Goal: Task Accomplishment & Management: Manage account settings

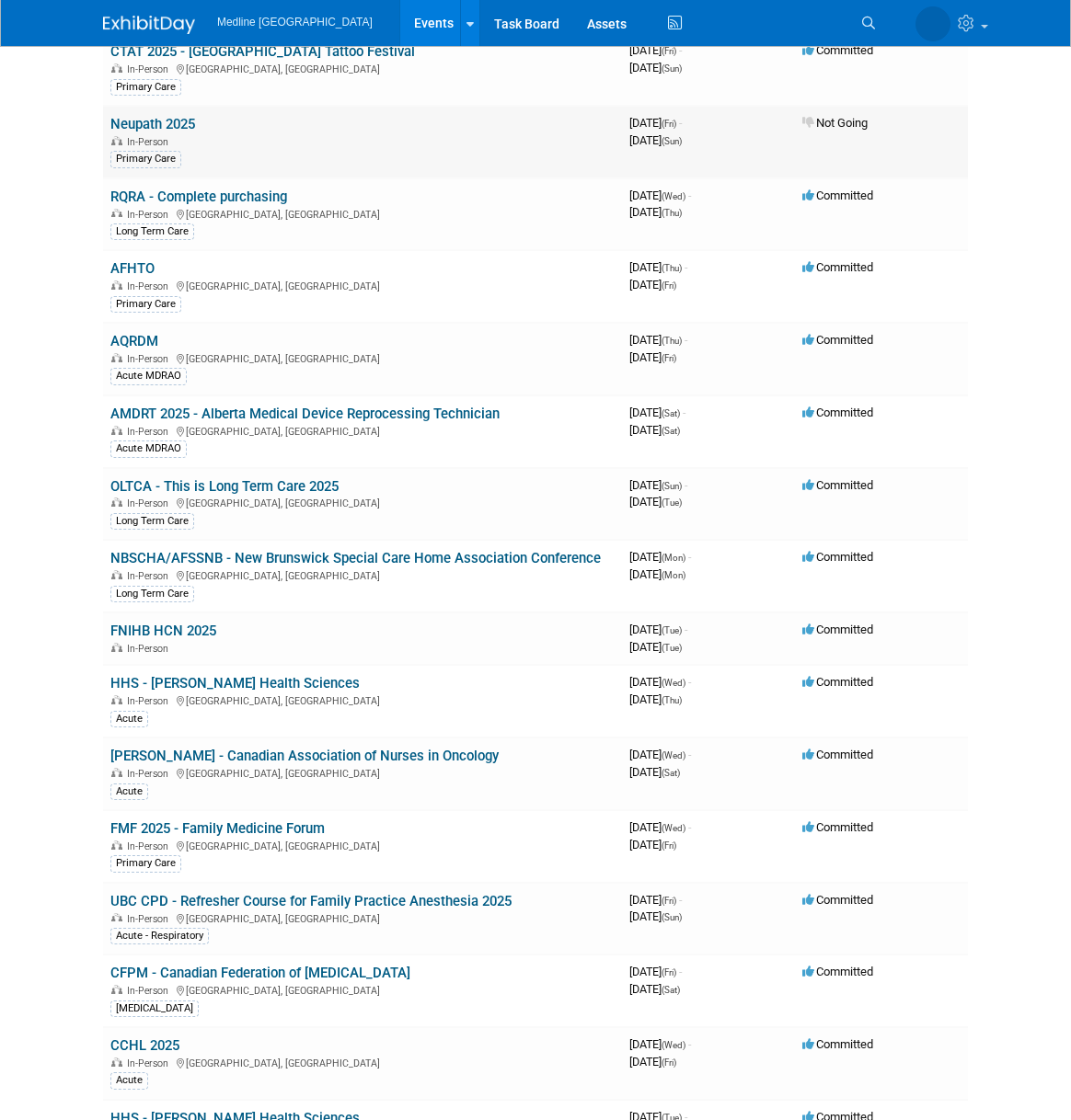
scroll to position [1883, 0]
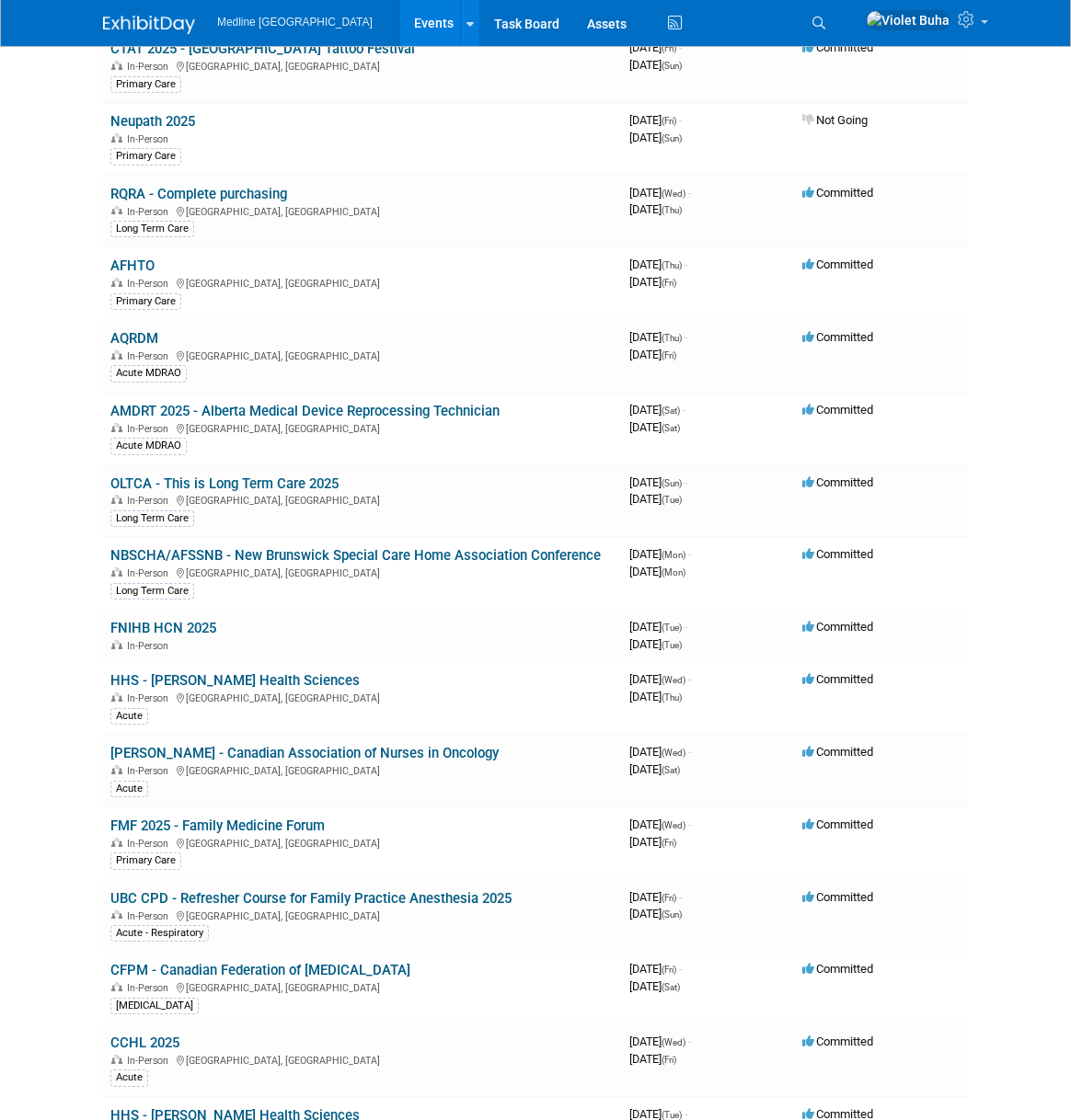
click at [825, 23] on icon at bounding box center [818, 23] width 13 height 13
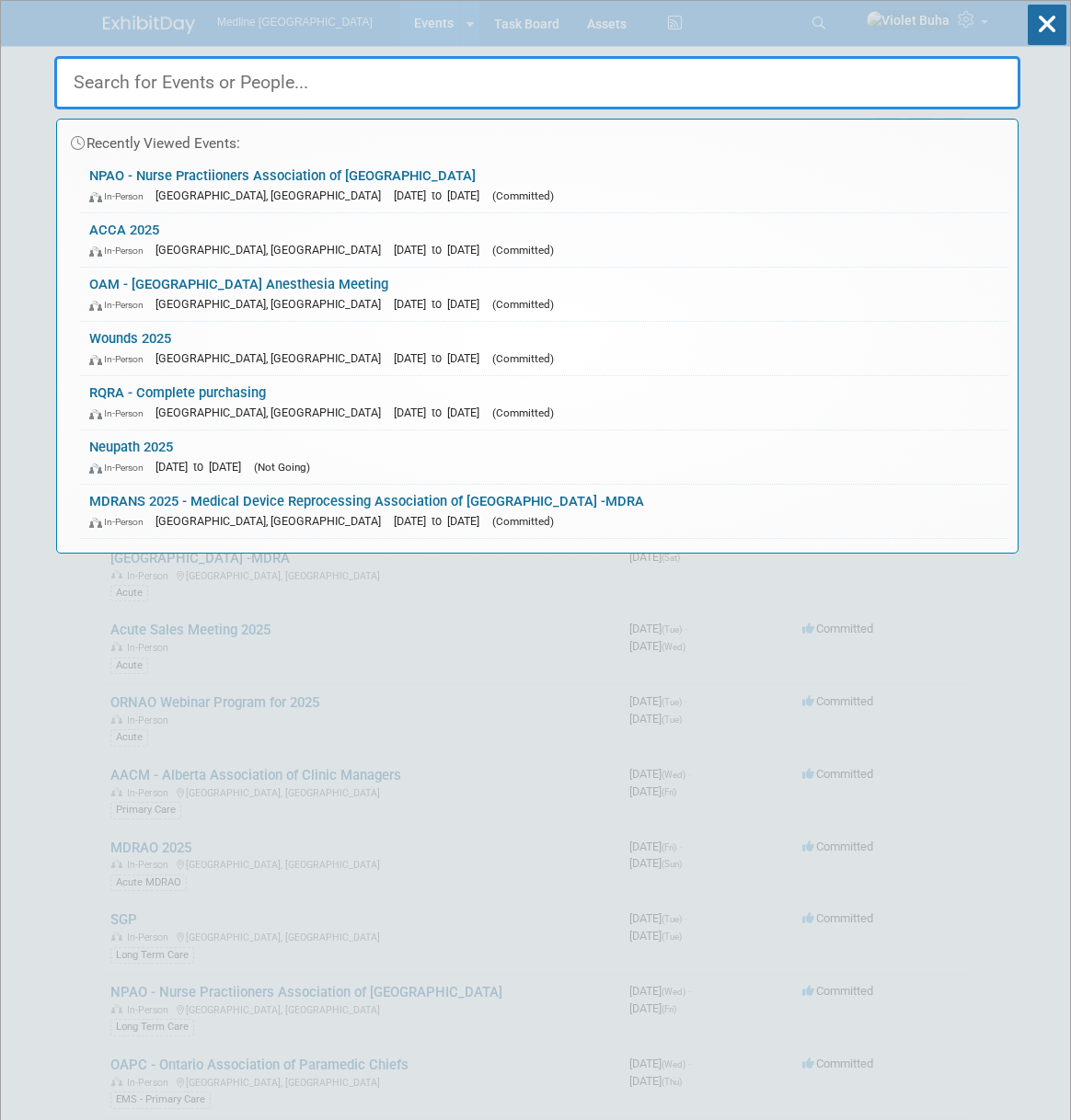
click at [677, 111] on div "Recently Viewed Events: NPAO - Nurse Practiioners Association of Ontario In-Per…" at bounding box center [537, 300] width 966 height 507
click at [670, 79] on input "text" at bounding box center [537, 82] width 966 height 53
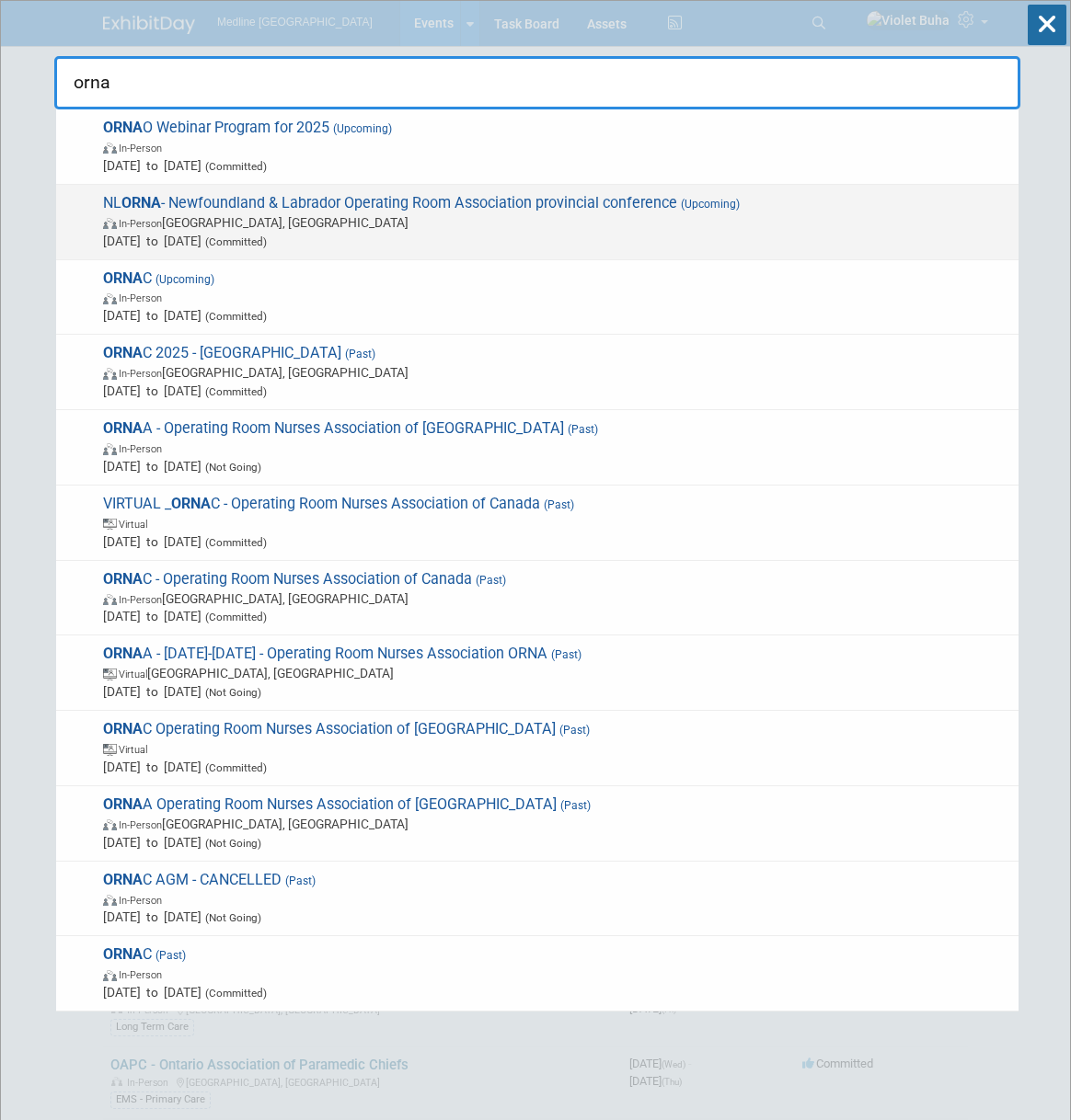
type input "orna"
click at [422, 233] on span "[DATE] to [DATE] (Committed)" at bounding box center [556, 241] width 906 height 18
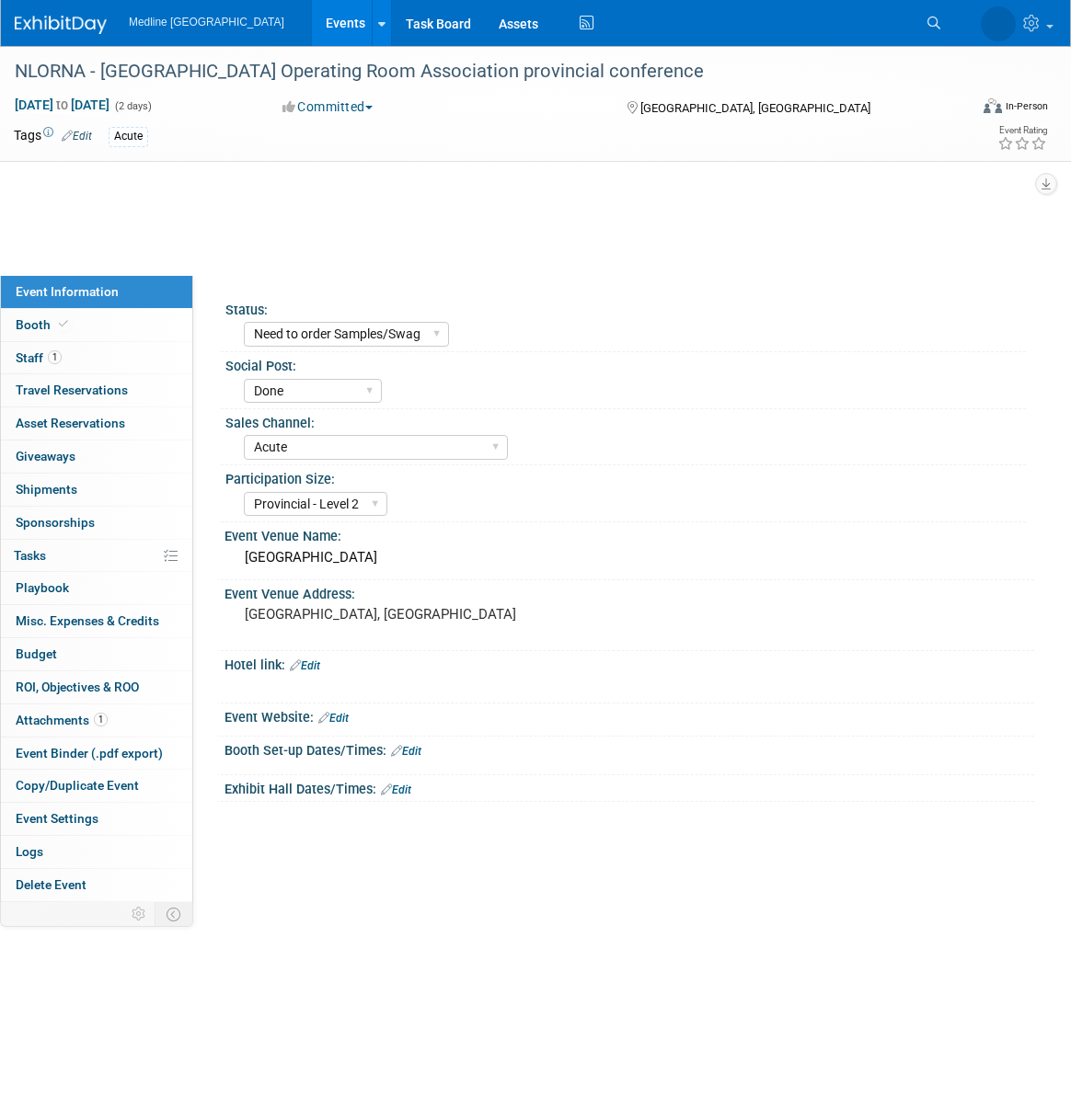
select select "Need to order Samples/Swag"
select select "Done"
select select "Acute"
select select "Provincial - Level 2"
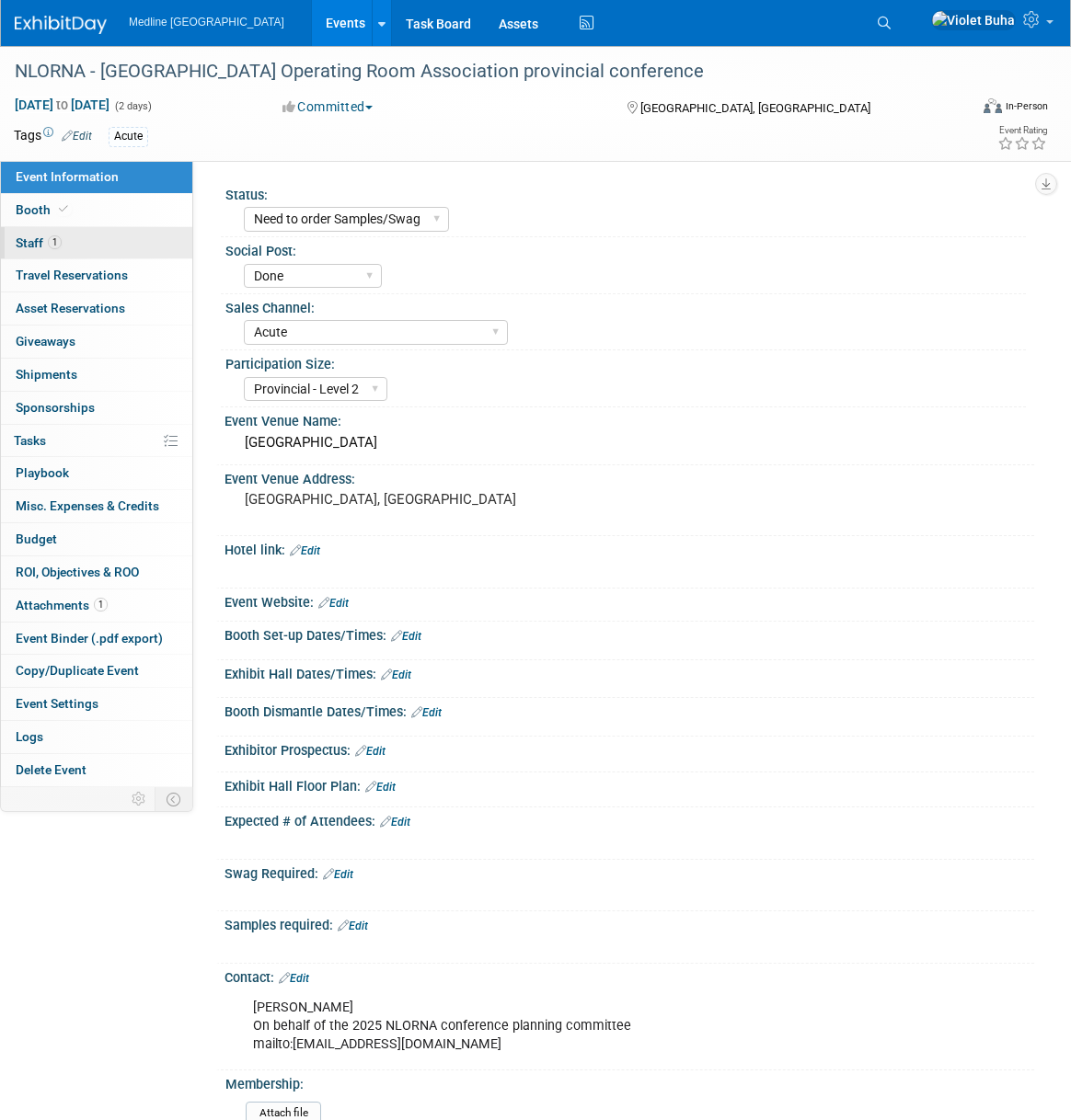
click at [83, 243] on link "1 Staff 1" at bounding box center [96, 243] width 191 height 32
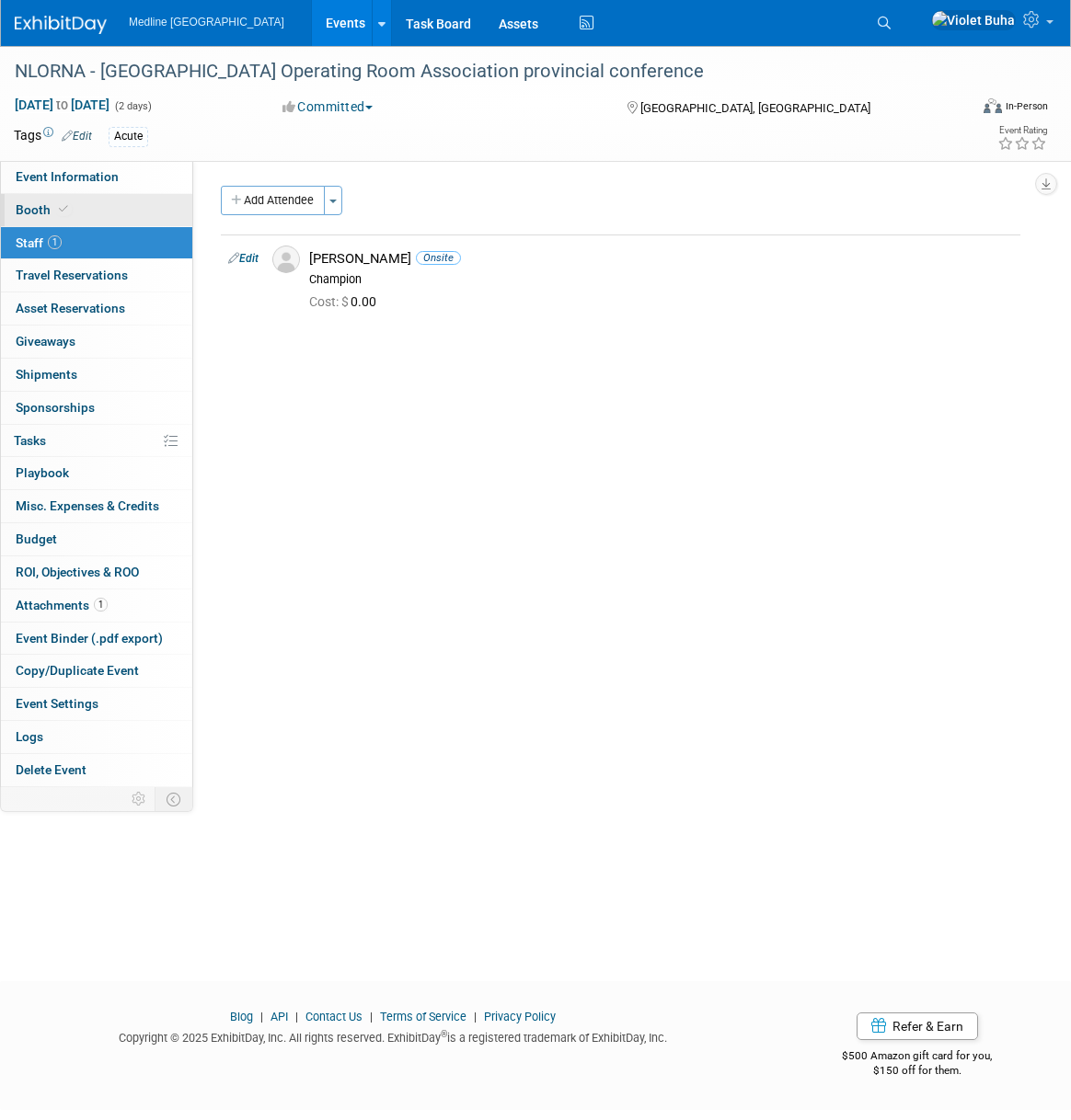
click at [86, 211] on link "Booth" at bounding box center [96, 210] width 191 height 32
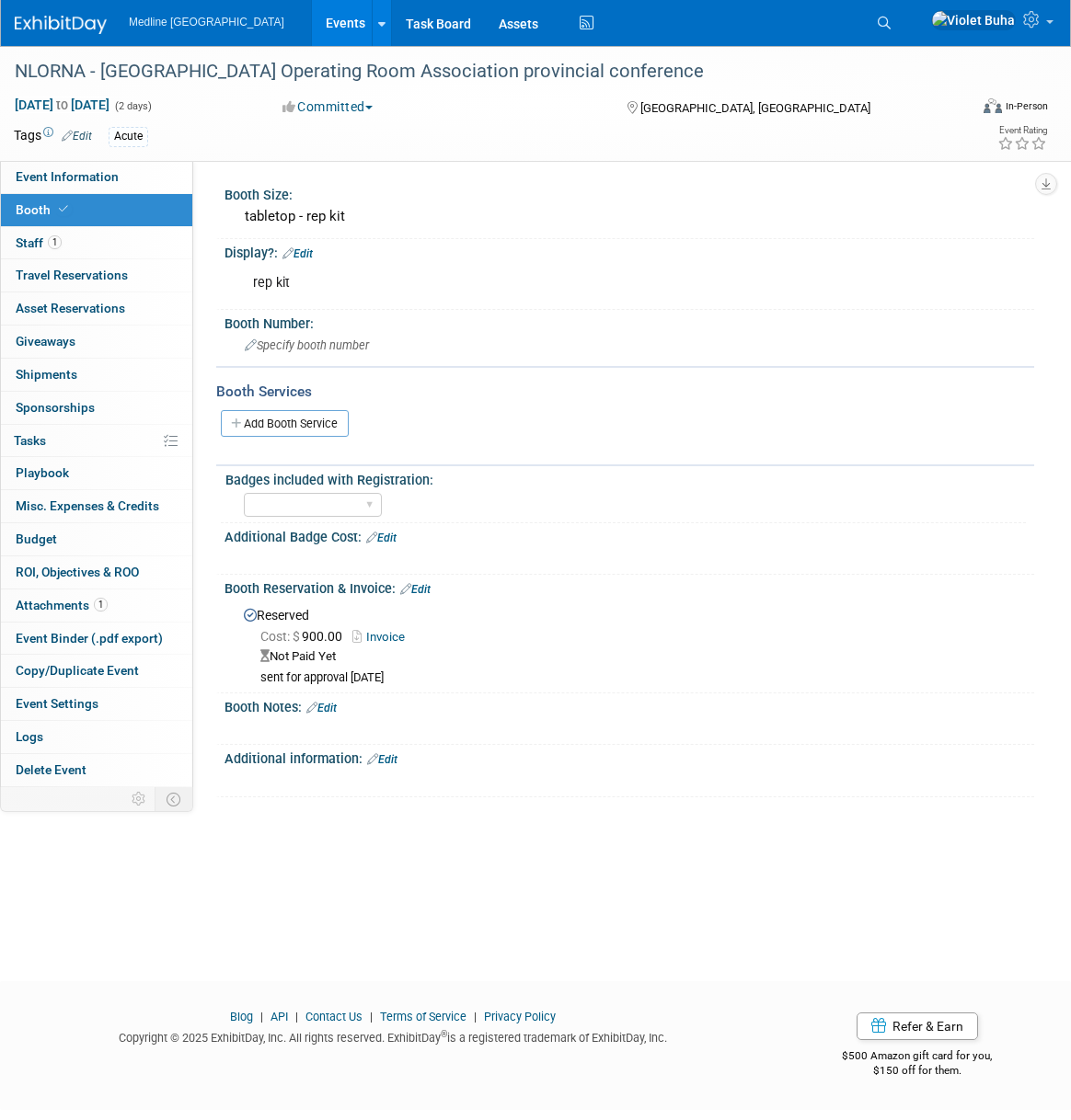
click at [405, 636] on link "Invoice" at bounding box center [383, 637] width 62 height 14
click at [454, 576] on div "Booth Reservation & Invoice: Edit" at bounding box center [628, 587] width 809 height 24
click at [430, 590] on link "Edit" at bounding box center [415, 589] width 30 height 13
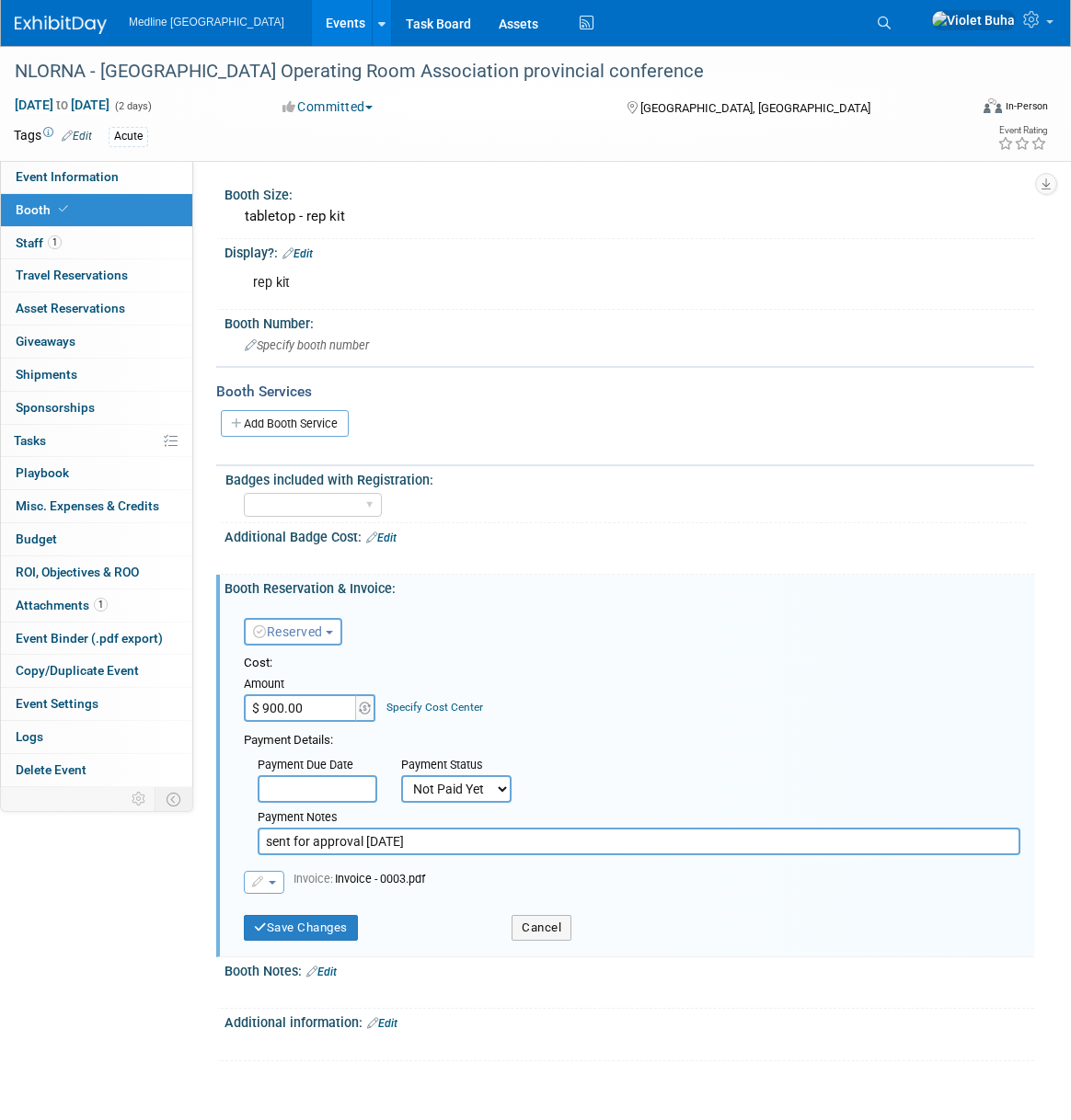
click at [452, 783] on select "Not Paid Yet Partially Paid Paid in Full" at bounding box center [456, 789] width 110 height 28
select select "1"
click at [401, 775] on select "Not Paid Yet Partially Paid Paid in Full" at bounding box center [456, 789] width 110 height 28
click at [315, 928] on button "Save Changes" at bounding box center [301, 928] width 114 height 26
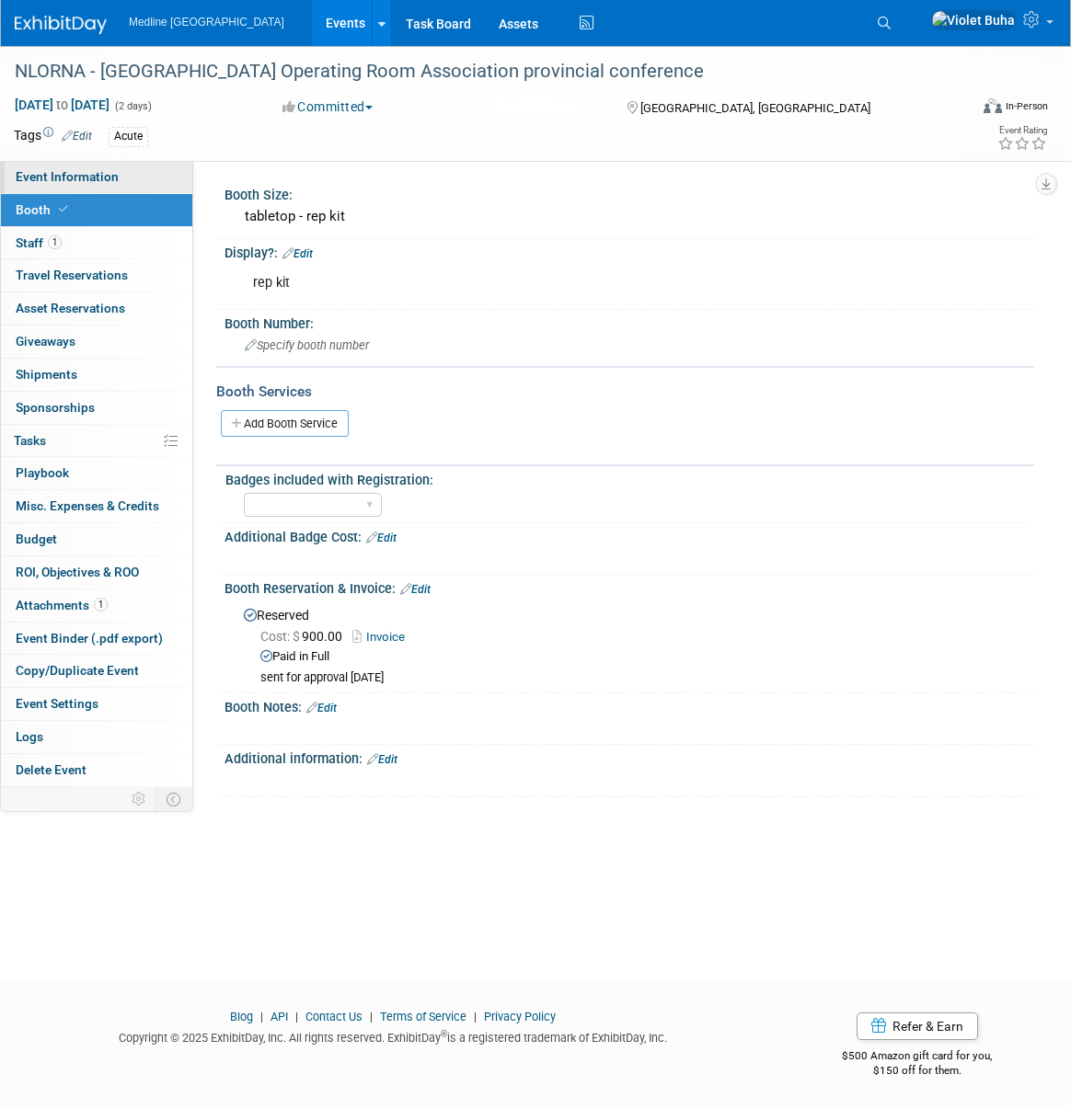
click at [114, 178] on span "Event Information" at bounding box center [67, 176] width 103 height 15
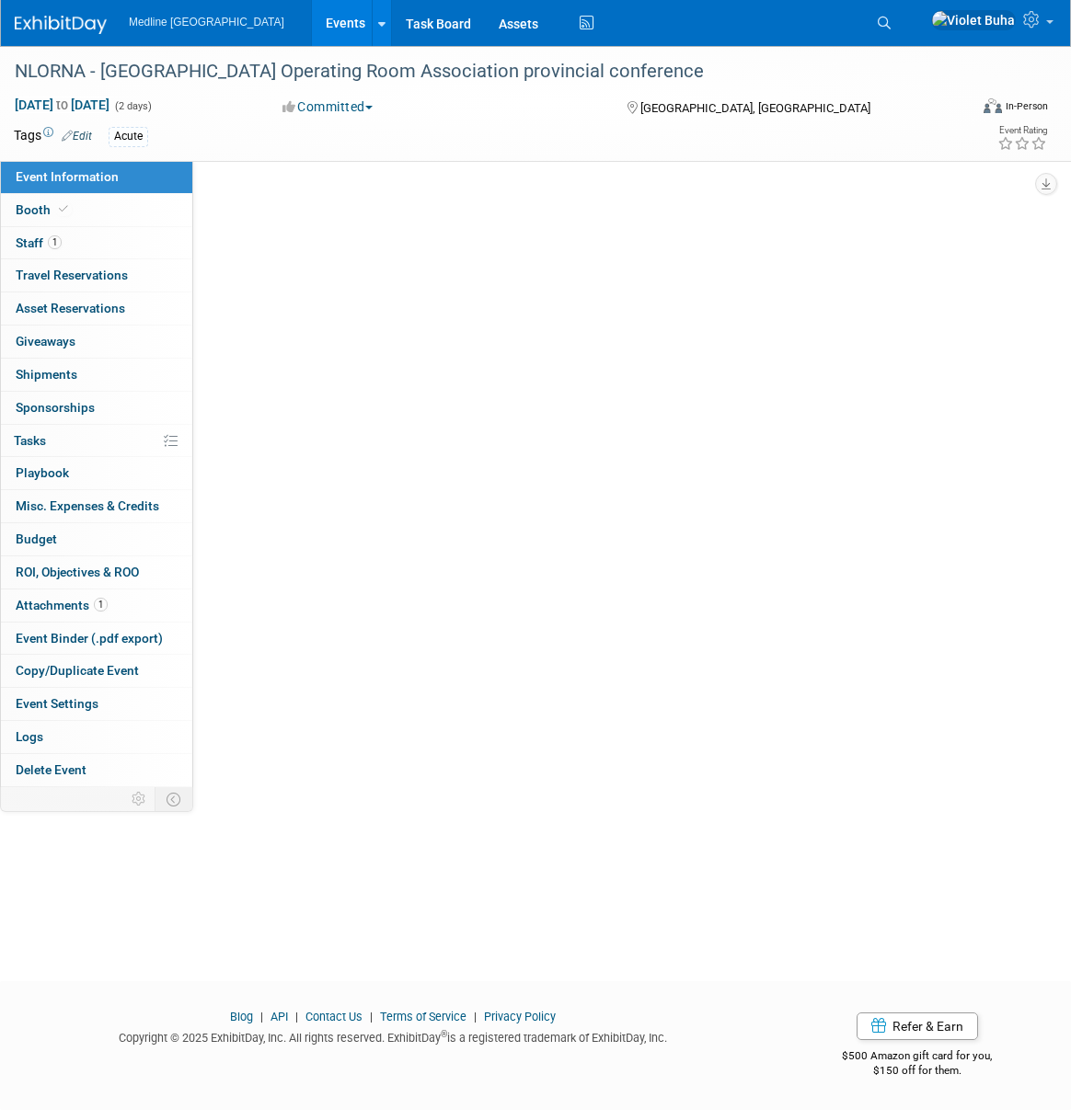
select select "Need to order Samples/Swag"
select select "Done"
select select "Acute"
select select "Provincial - Level 2"
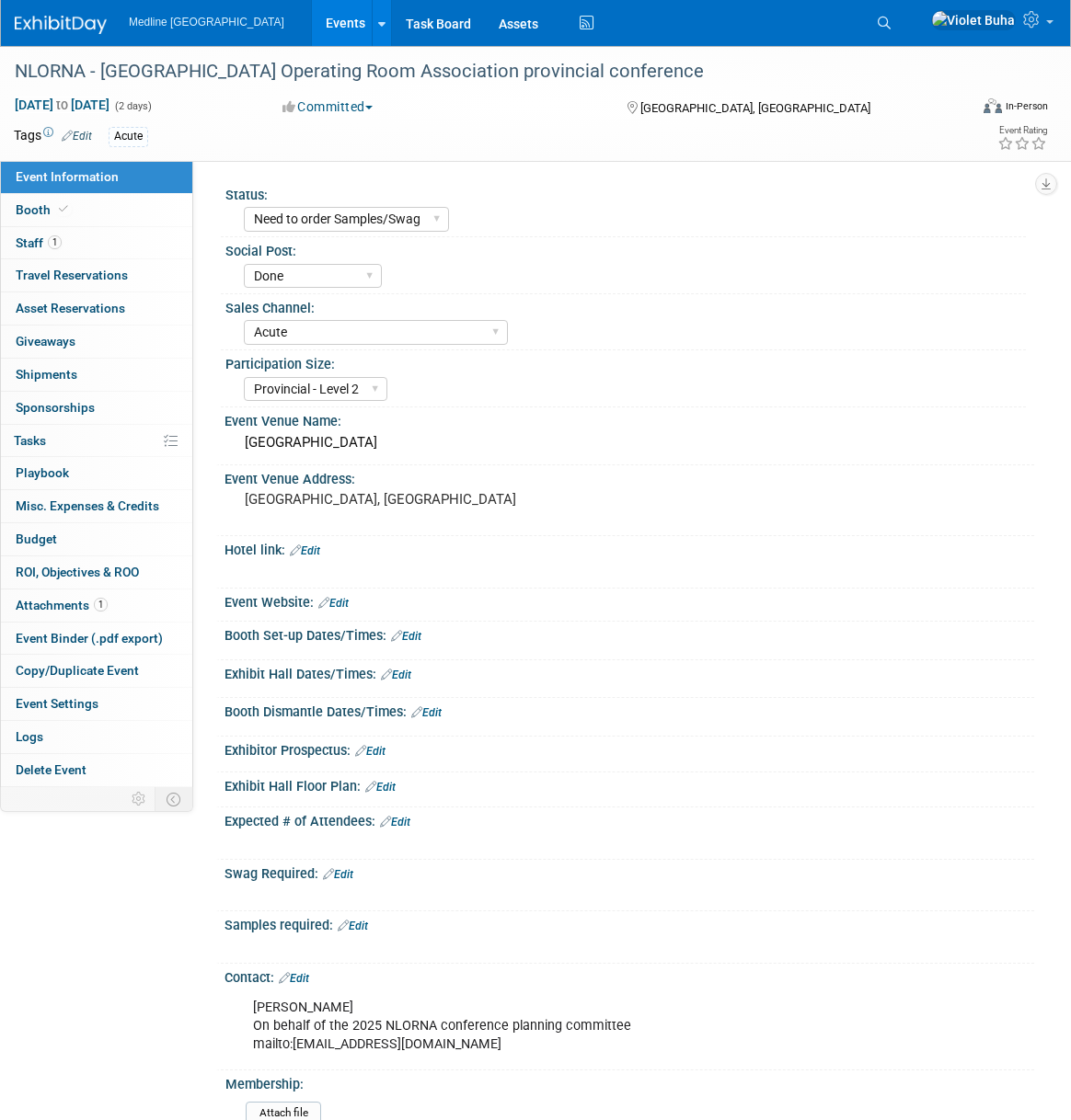
click at [78, 23] on img at bounding box center [61, 25] width 92 height 18
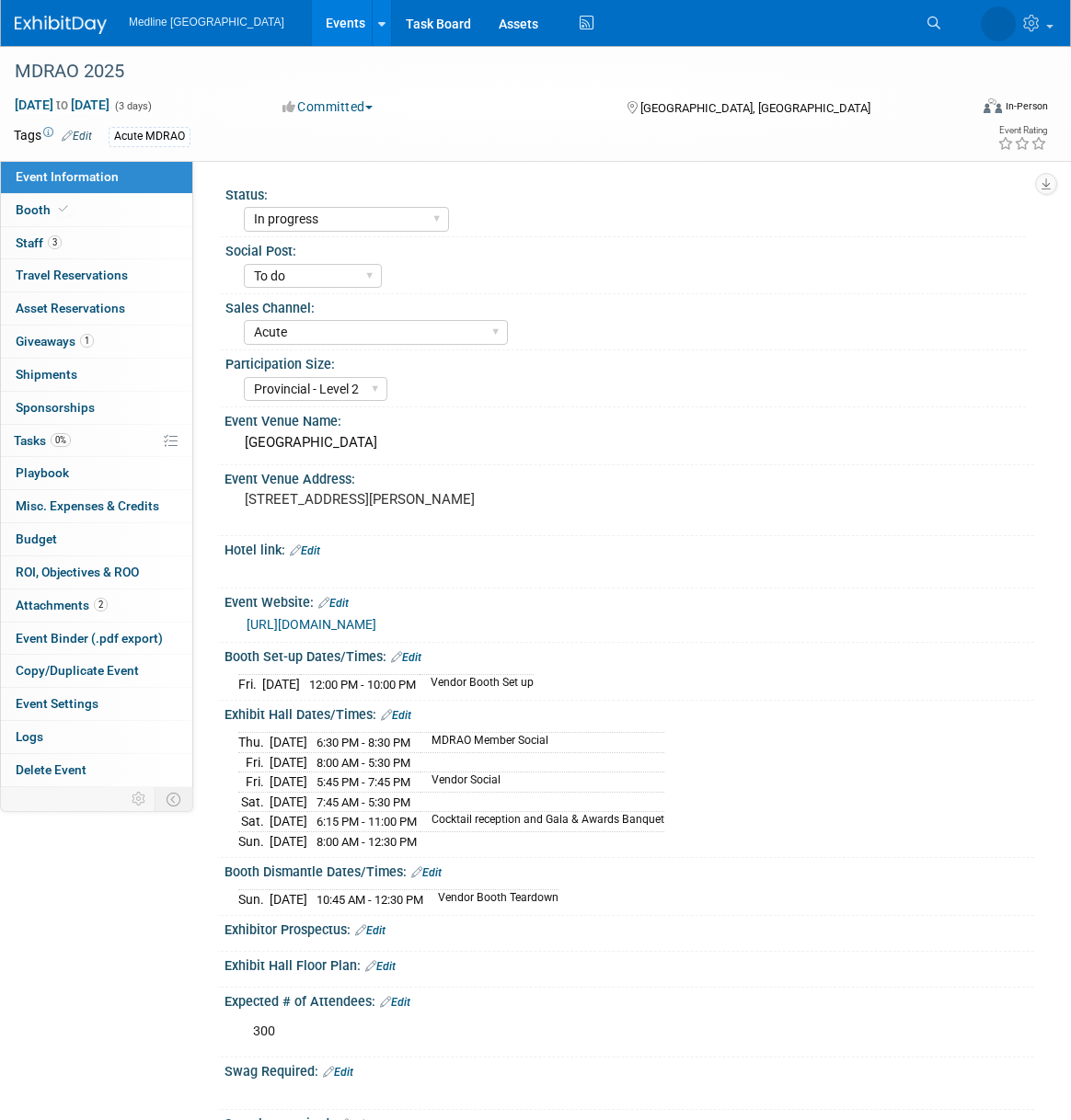
select select "In progress"
select select "To do"
select select "Acute"
select select "Provincial - Level 2"
click at [60, 343] on span "Giveaways 1" at bounding box center [55, 341] width 78 height 15
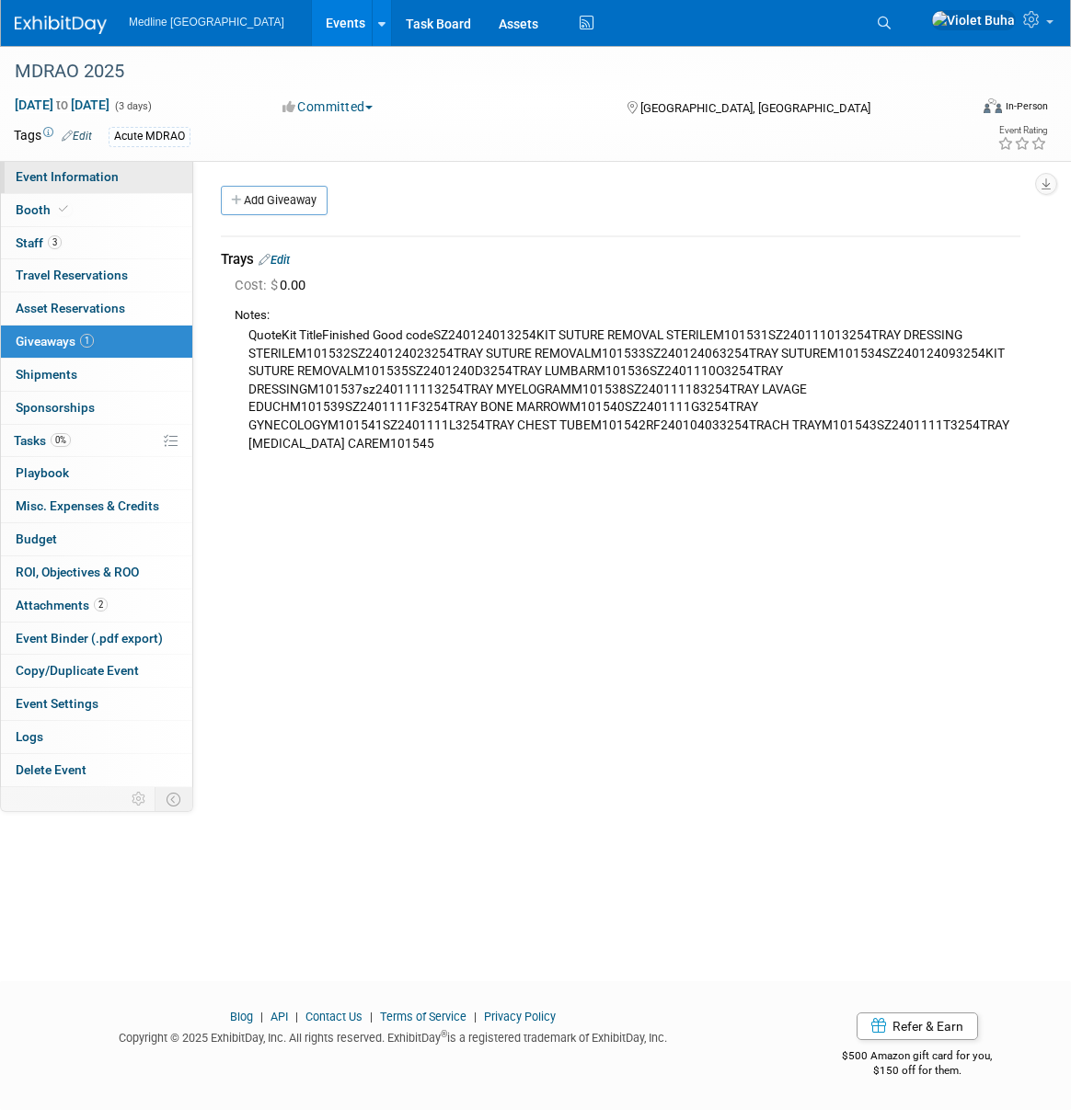
click at [130, 178] on link "Event Information" at bounding box center [96, 177] width 191 height 32
select select "In progress"
select select "To do"
select select "Acute"
select select "Provincial - Level 2"
